Goal: Transaction & Acquisition: Book appointment/travel/reservation

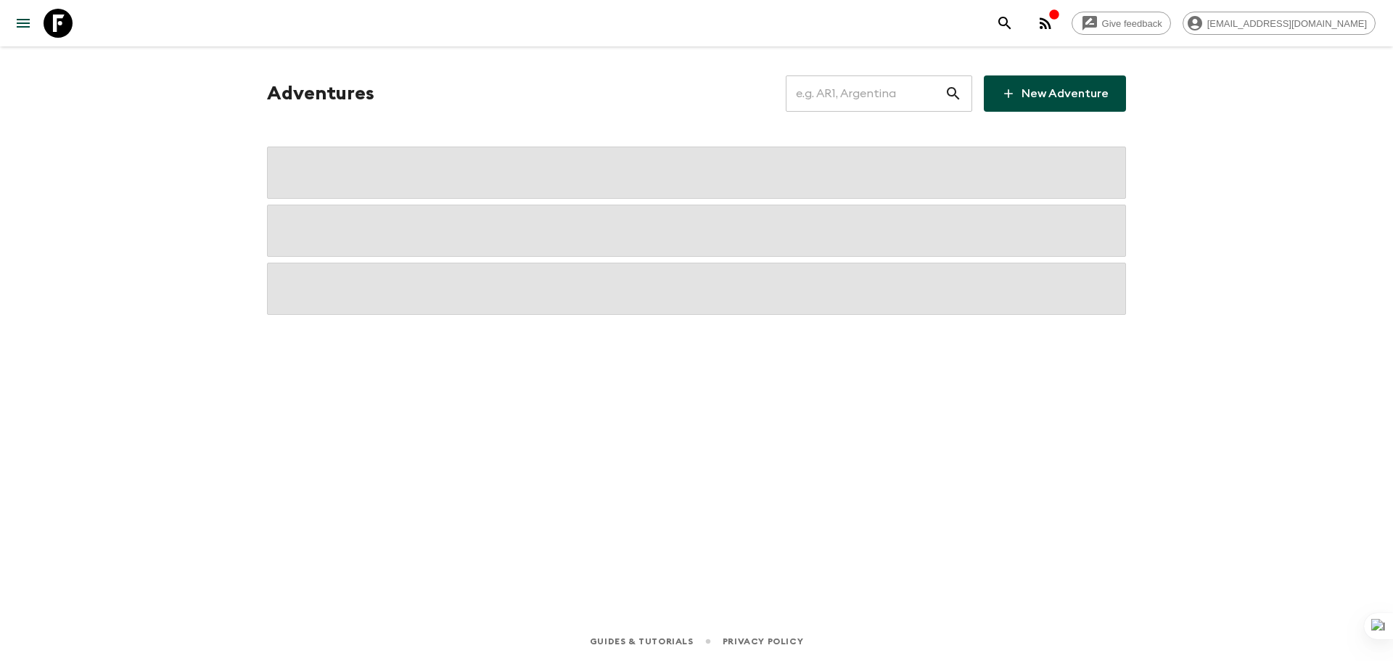
click at [869, 102] on input "text" at bounding box center [865, 93] width 159 height 41
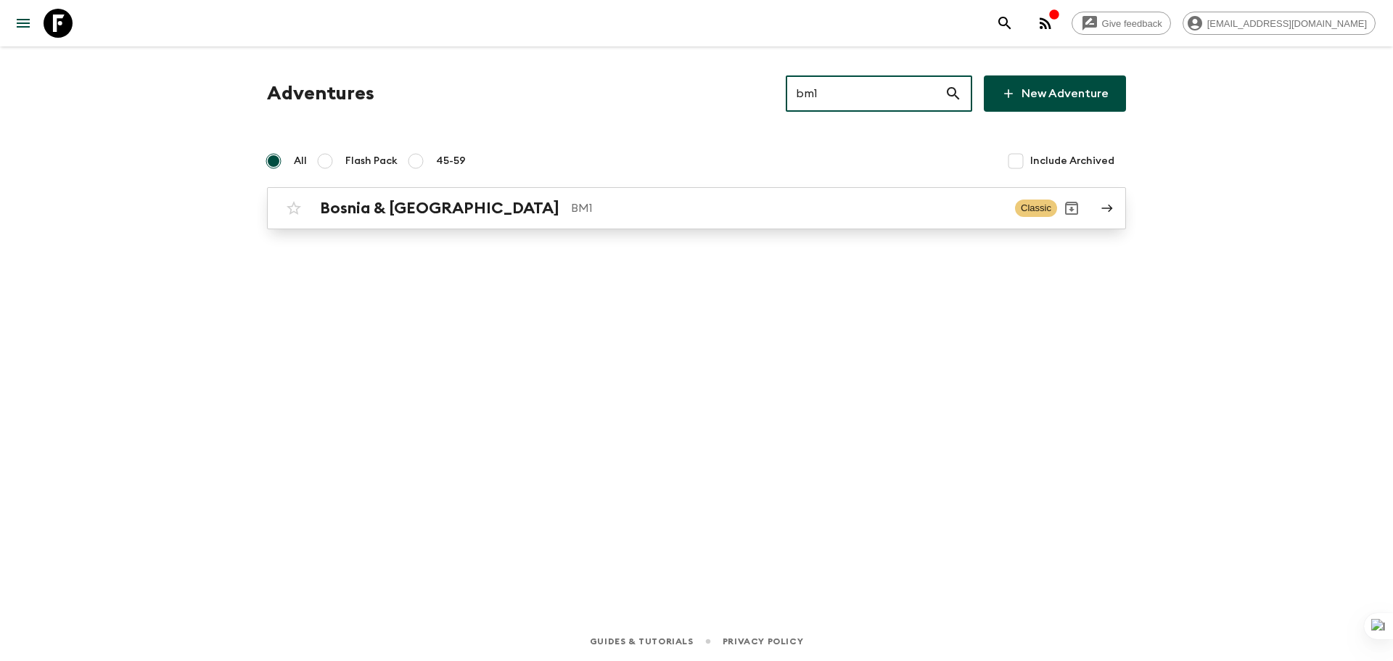
type input "bm1"
click at [693, 209] on p "BM1" at bounding box center [787, 208] width 432 height 17
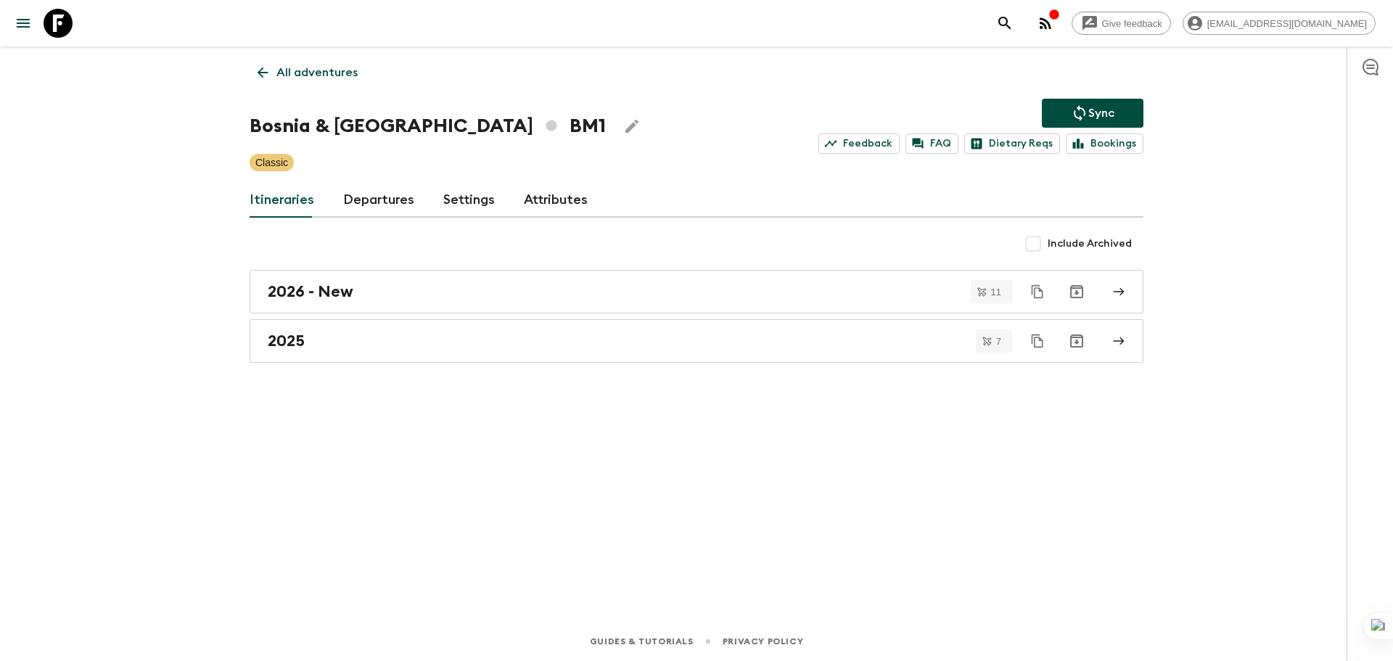
click at [369, 177] on div "All adventures Bosnia & Montenegro BM1 Sync Feedback FAQ Dietary Reqs Bookings …" at bounding box center [696, 313] width 929 height 535
click at [379, 201] on link "Departures" at bounding box center [378, 200] width 71 height 35
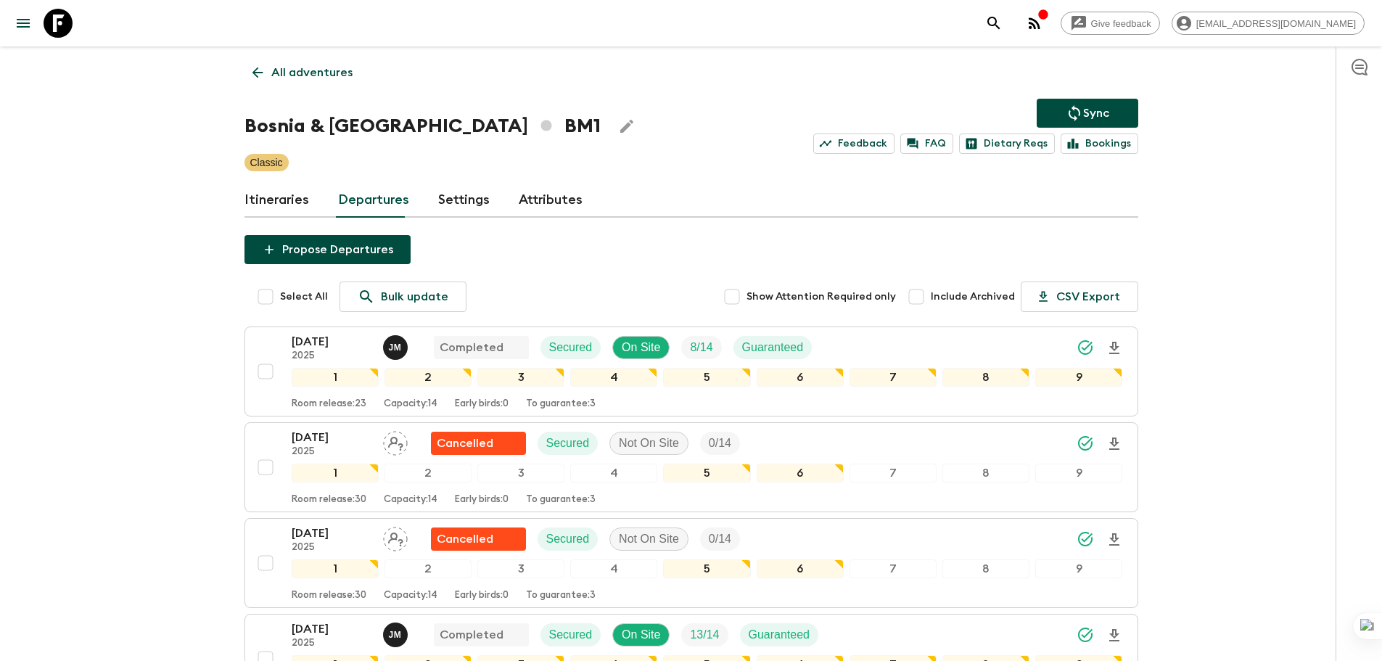
click at [247, 73] on link "All adventures" at bounding box center [303, 72] width 116 height 29
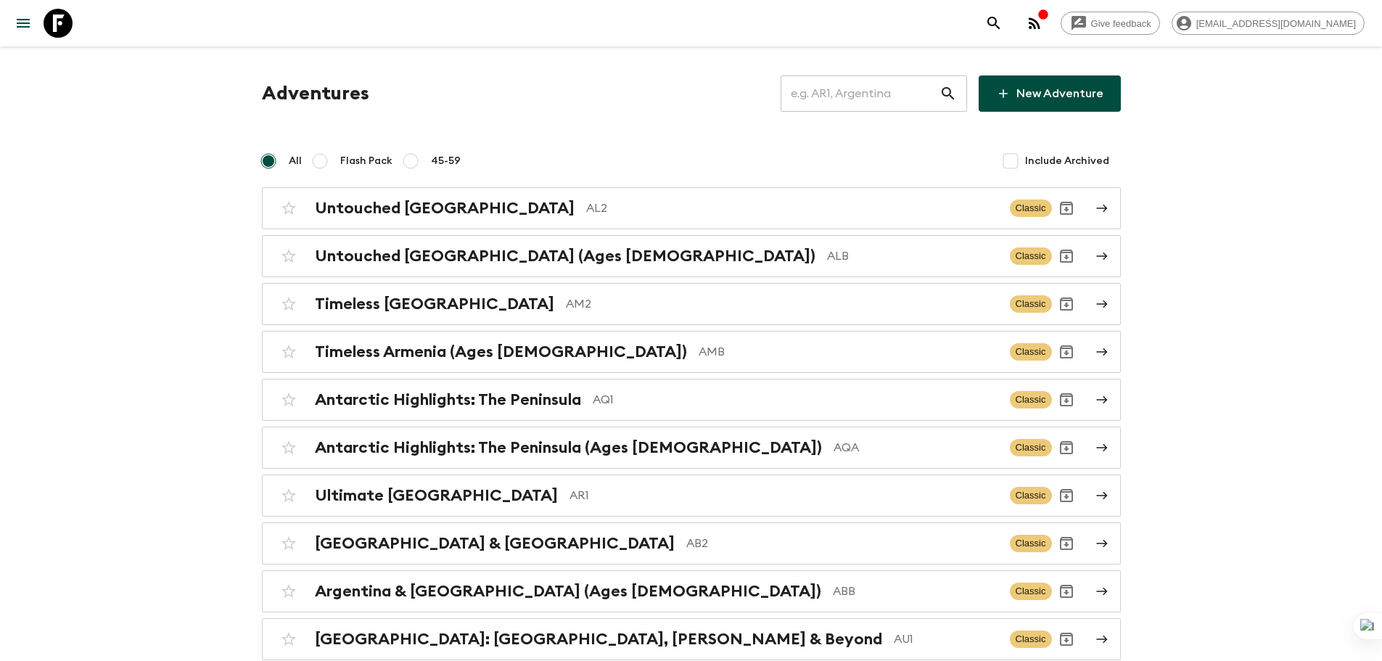
click at [887, 83] on input "text" at bounding box center [860, 93] width 159 height 41
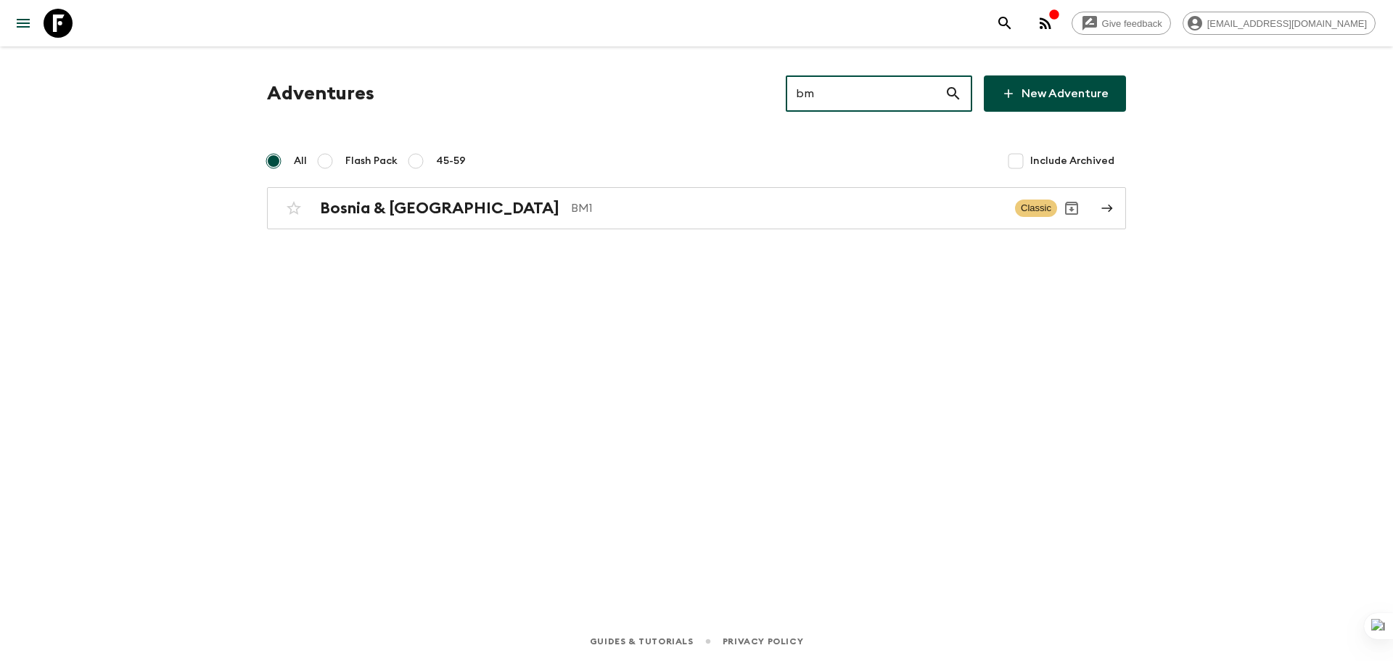
type input "bm"
